Goal: Check status: Check status

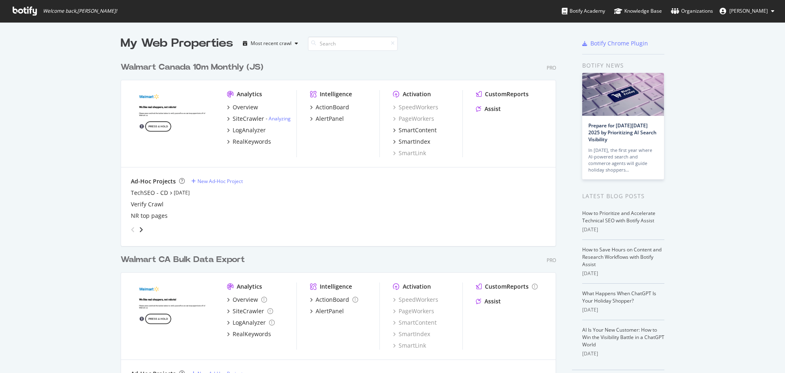
scroll to position [367, 773]
click at [153, 193] on div "TechSEO - CD" at bounding box center [149, 193] width 37 height 8
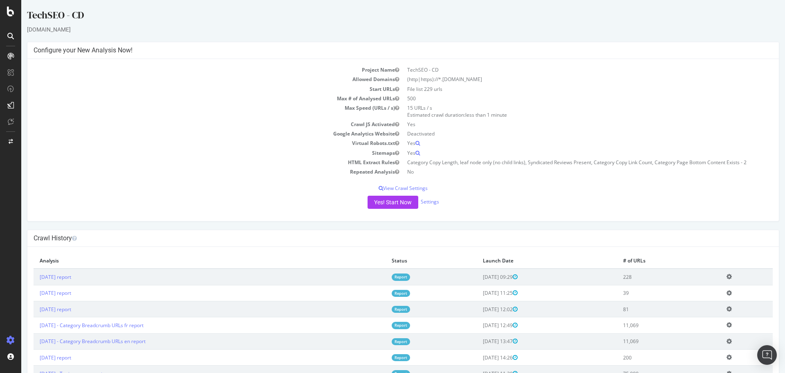
click at [403, 277] on link "Report" at bounding box center [401, 276] width 18 height 7
